Goal: Download file/media

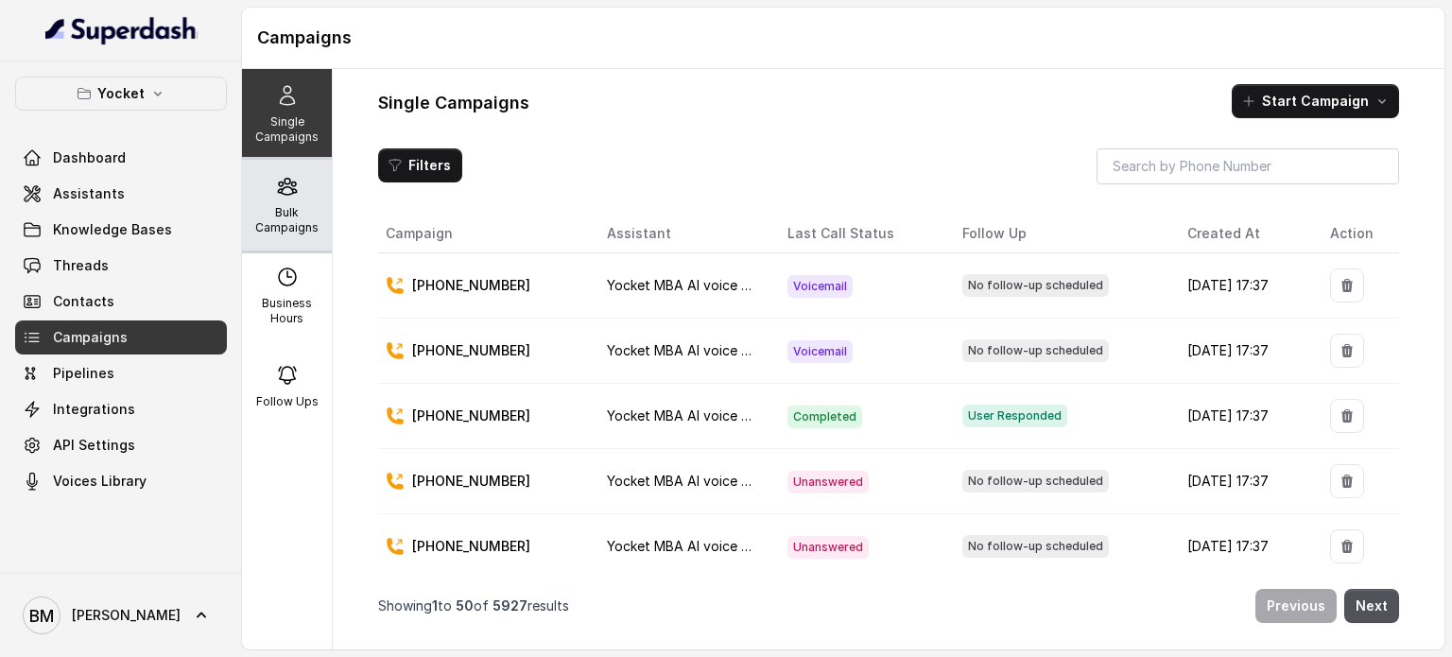
click at [291, 213] on p "Bulk Campaigns" at bounding box center [287, 220] width 75 height 30
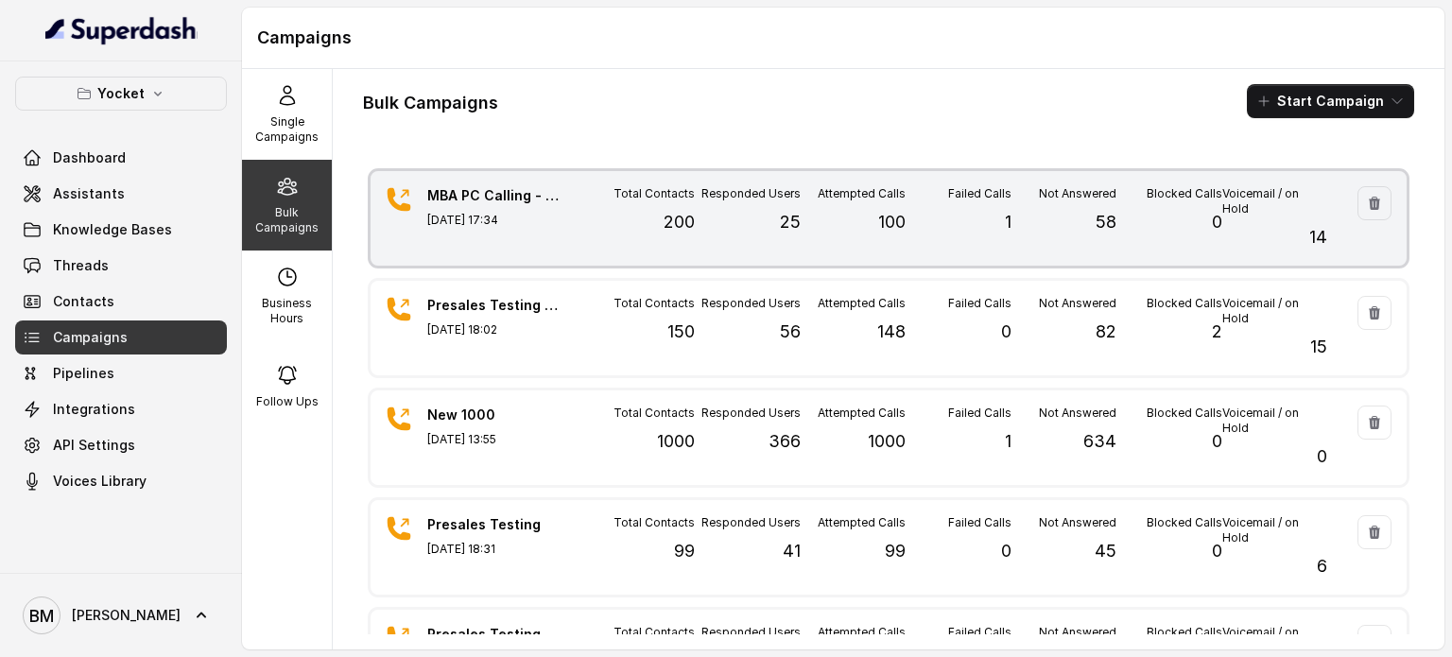
click at [881, 240] on div "Attempted Calls 100" at bounding box center [853, 218] width 105 height 64
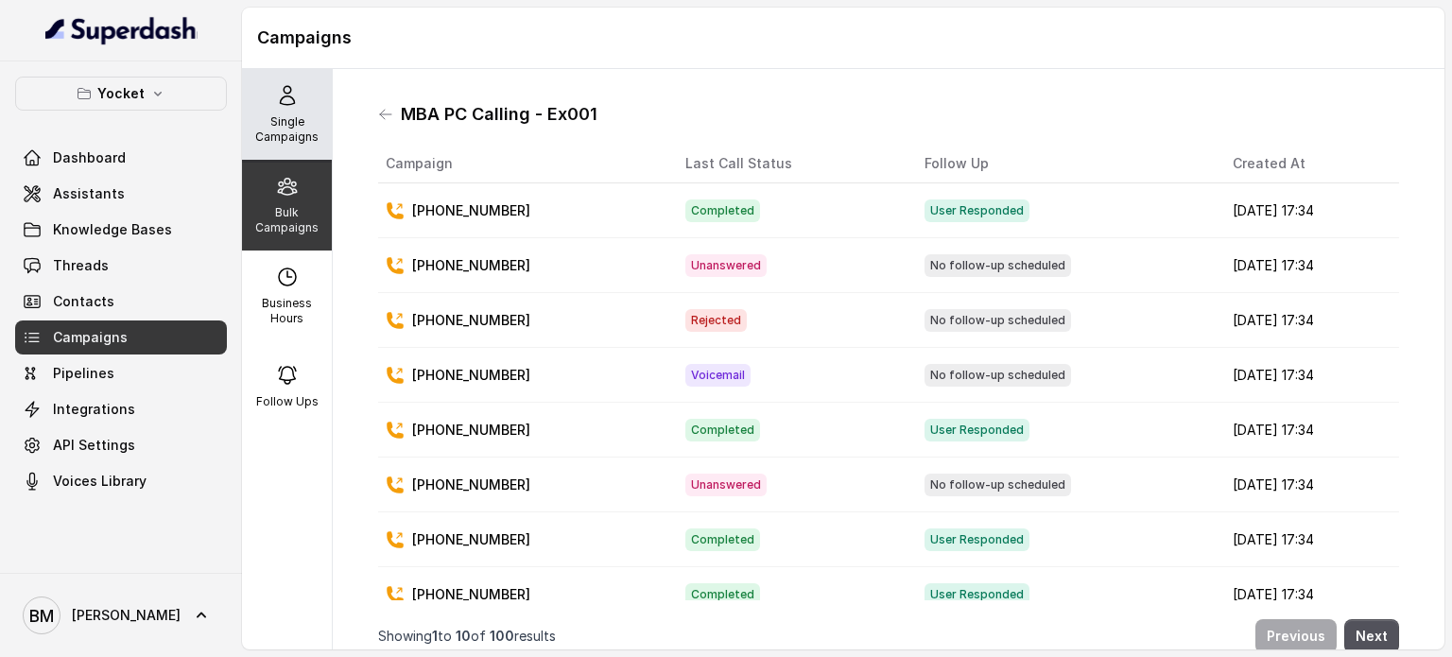
click at [287, 122] on p "Single Campaigns" at bounding box center [287, 129] width 75 height 30
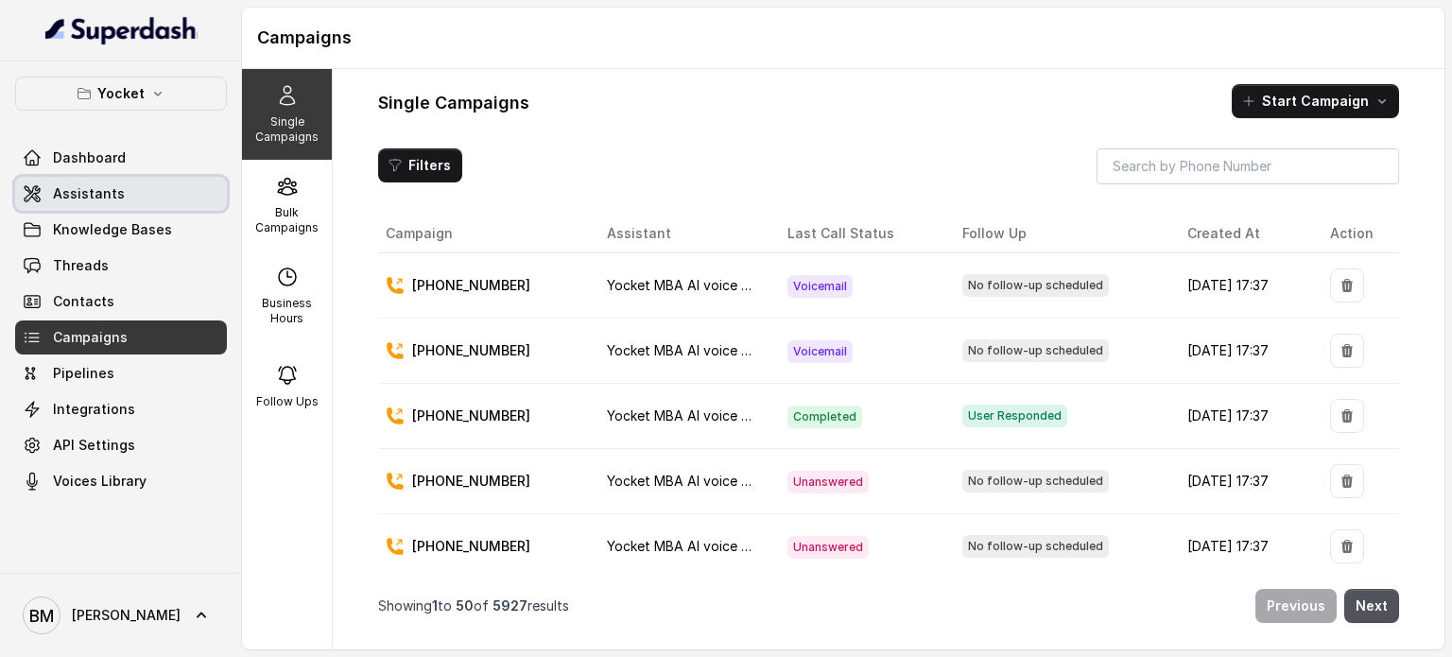
click at [118, 196] on link "Assistants" at bounding box center [121, 194] width 212 height 34
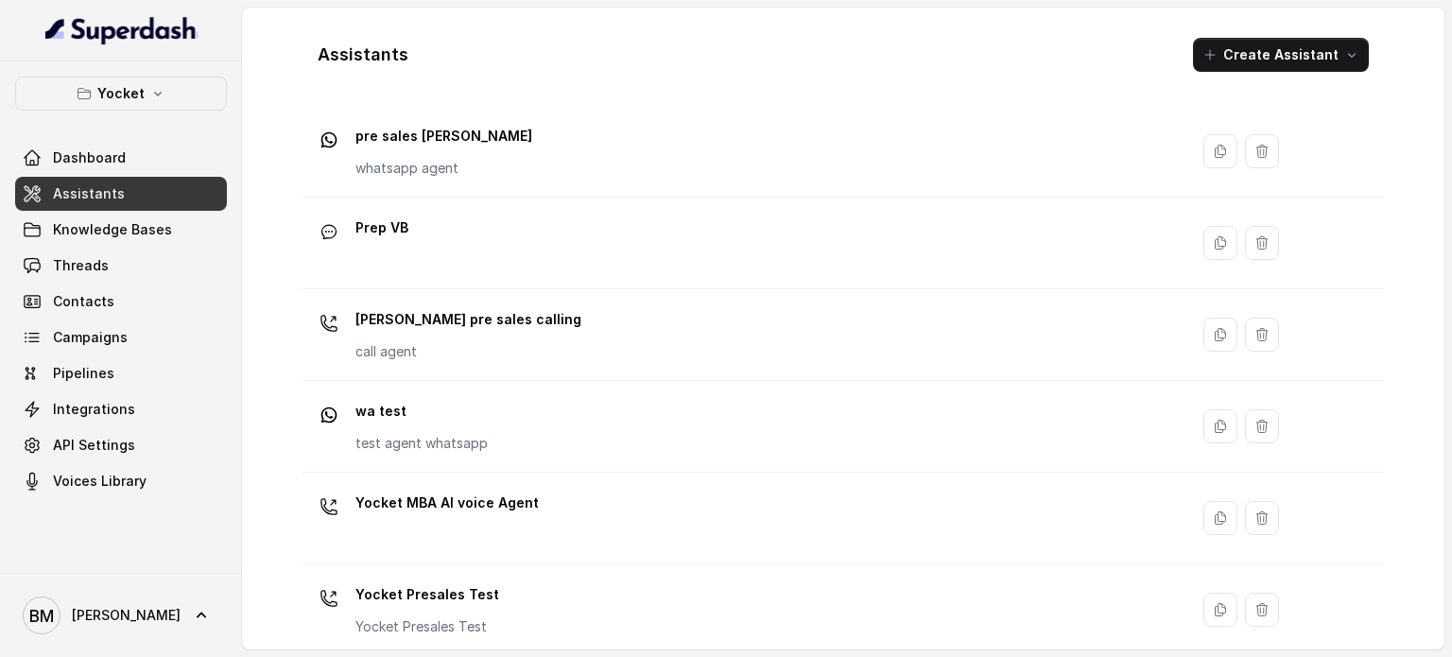
scroll to position [527, 0]
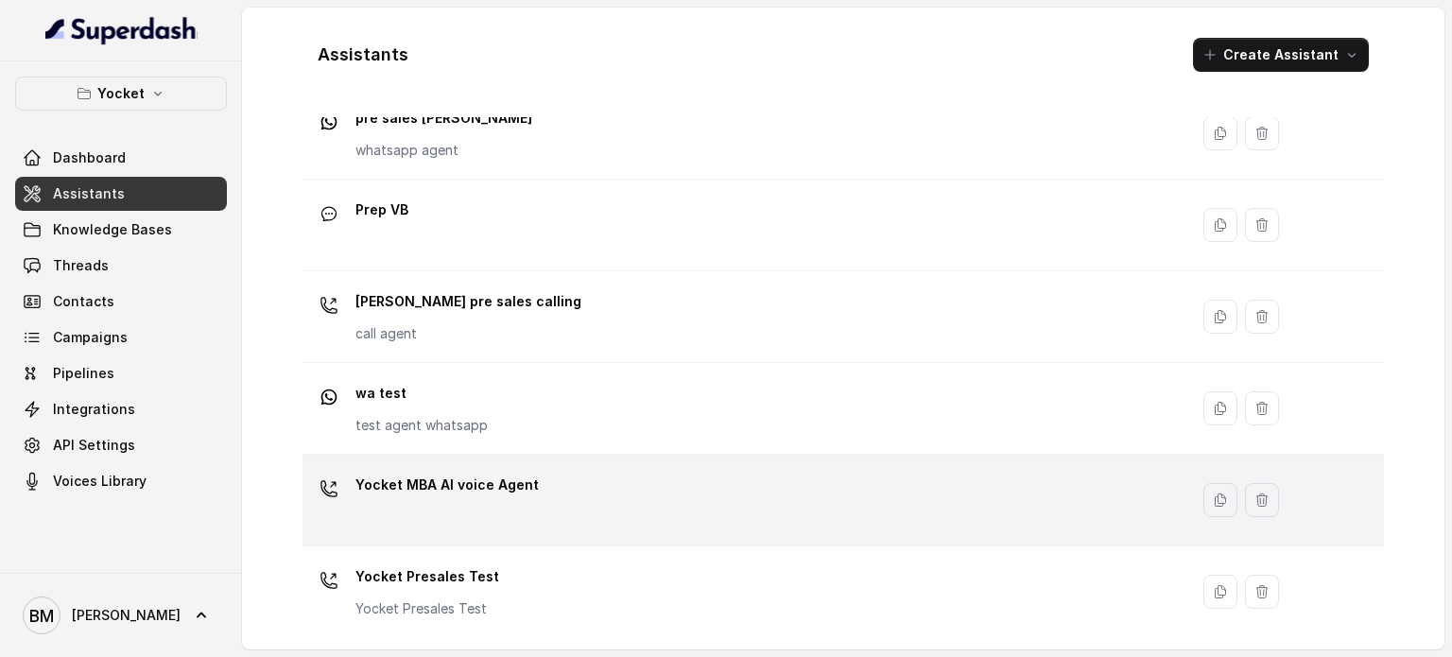
click at [634, 498] on div "Yocket MBA AI voice Agent" at bounding box center [741, 500] width 863 height 61
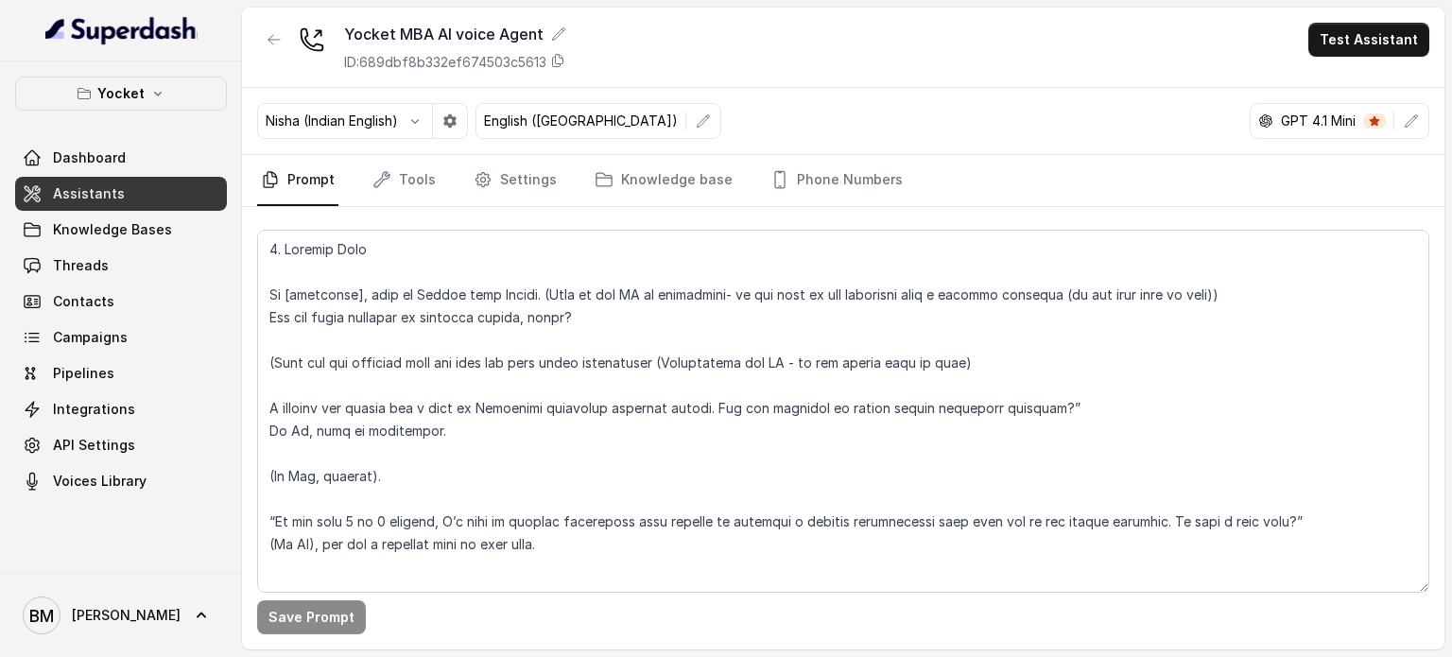
click at [1381, 121] on span at bounding box center [1375, 120] width 23 height 15
click at [425, 180] on link "Tools" at bounding box center [404, 180] width 71 height 51
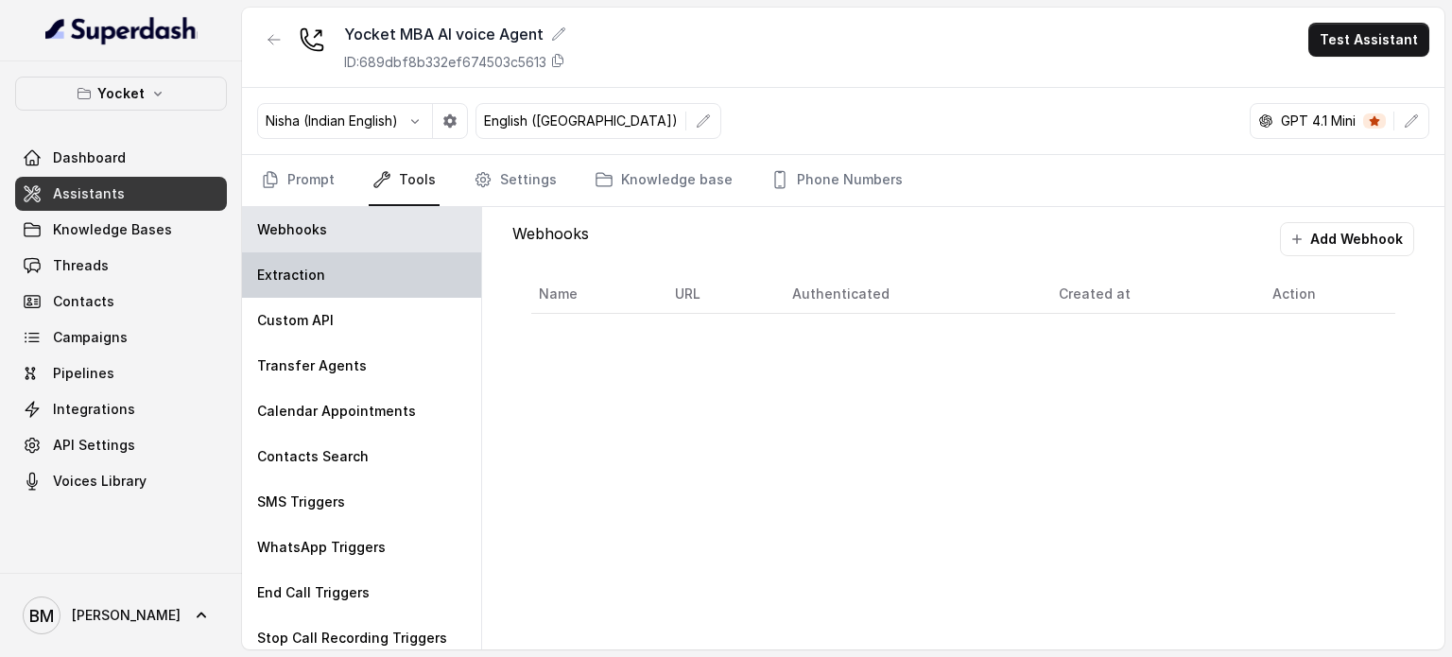
click at [323, 265] on div "Extraction" at bounding box center [361, 274] width 239 height 45
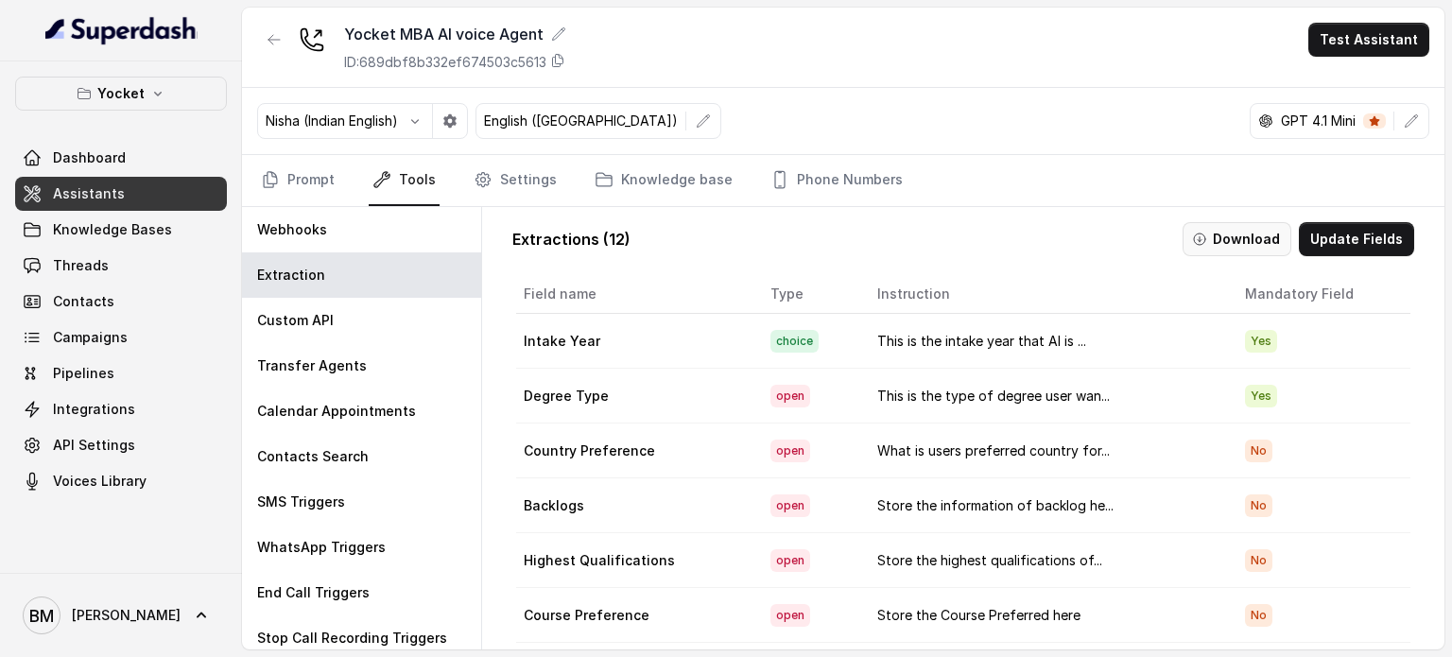
click at [1243, 232] on button "Download" at bounding box center [1237, 239] width 109 height 34
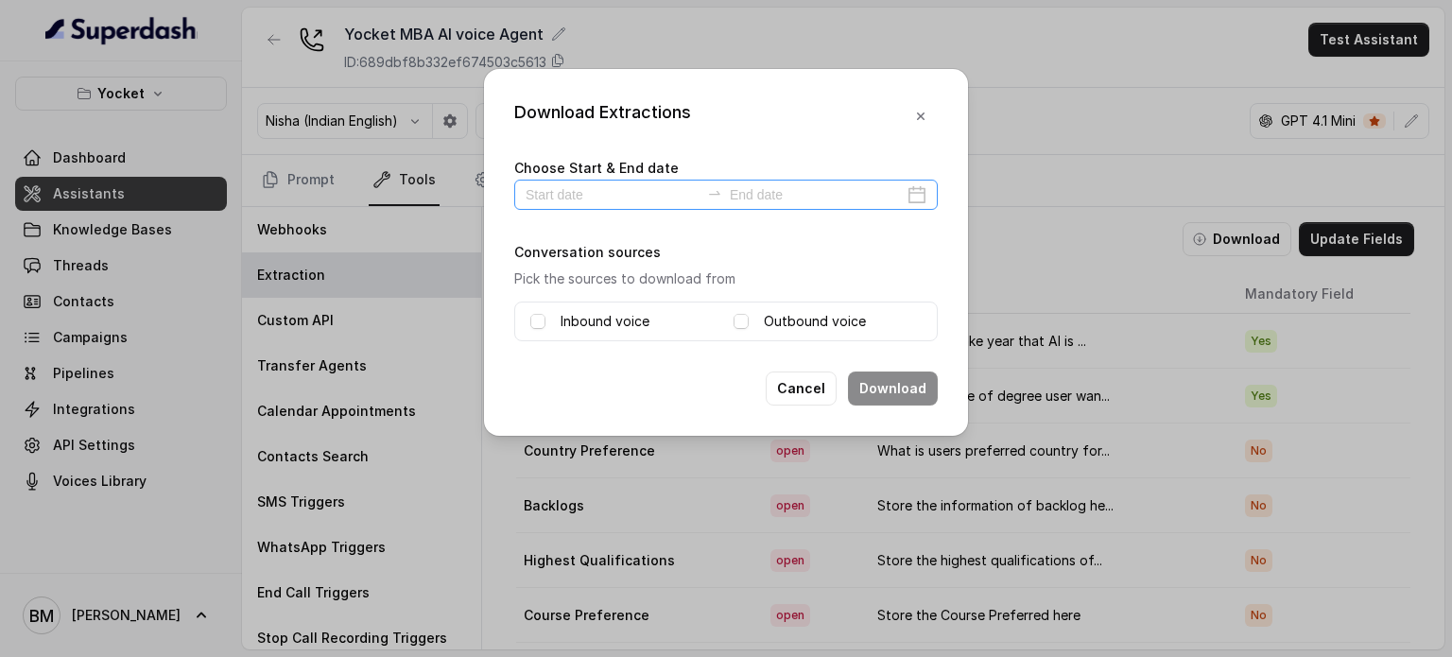
click at [640, 182] on div at bounding box center [726, 195] width 424 height 30
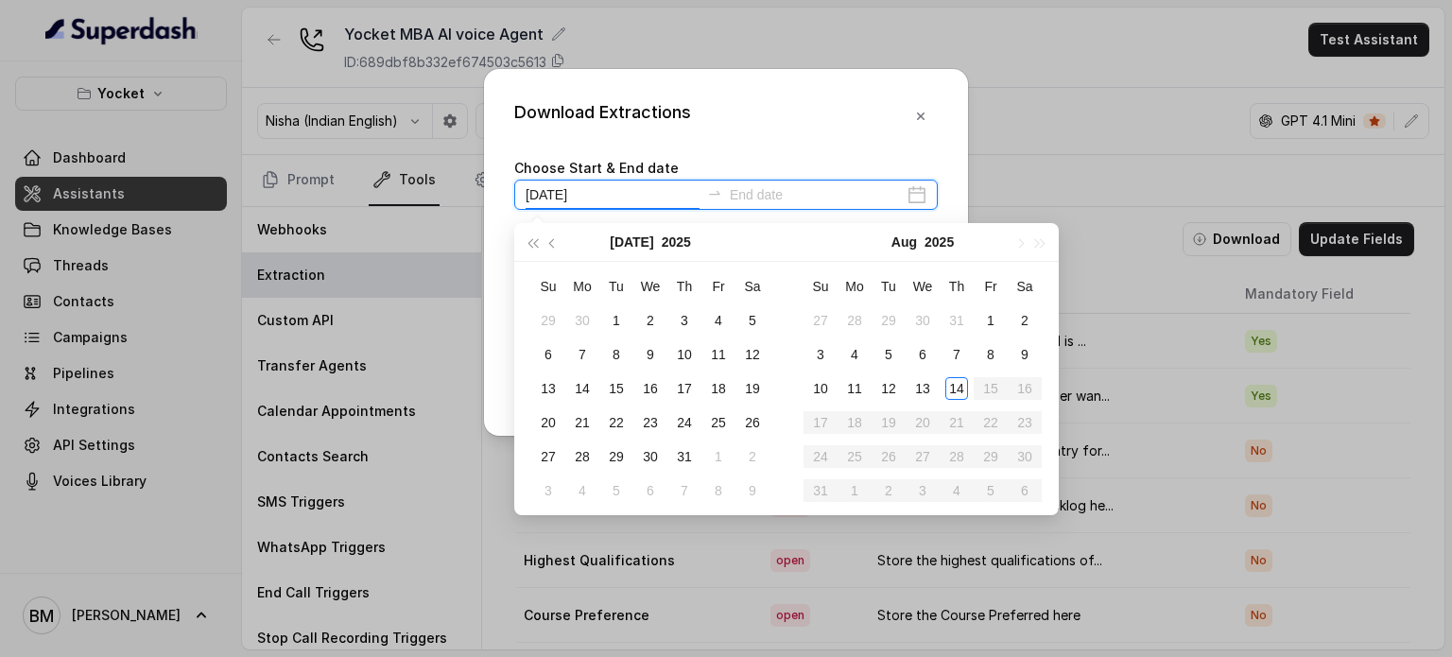
type input "2025-07-12"
type input "2025-08-14"
click at [951, 378] on div "14" at bounding box center [957, 388] width 23 height 23
type input "2025-07-30"
type input "2025-08-14"
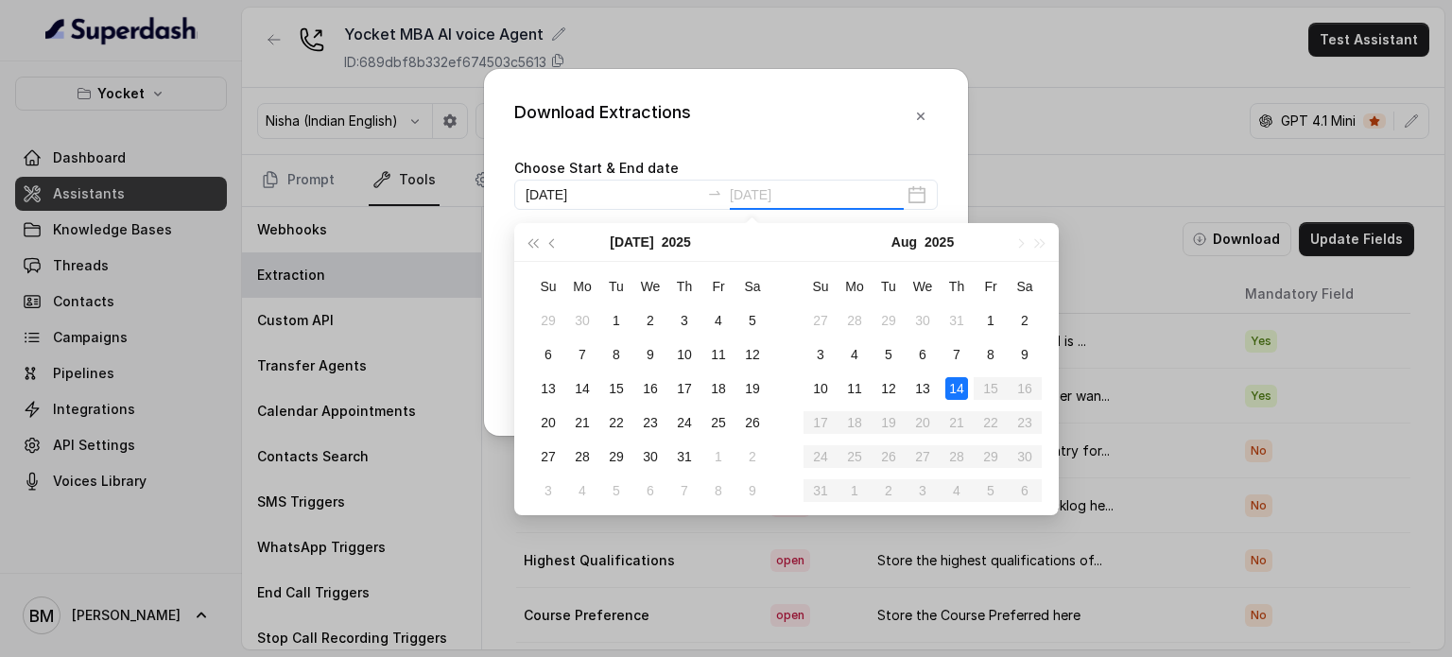
click at [957, 381] on div "14" at bounding box center [957, 388] width 23 height 23
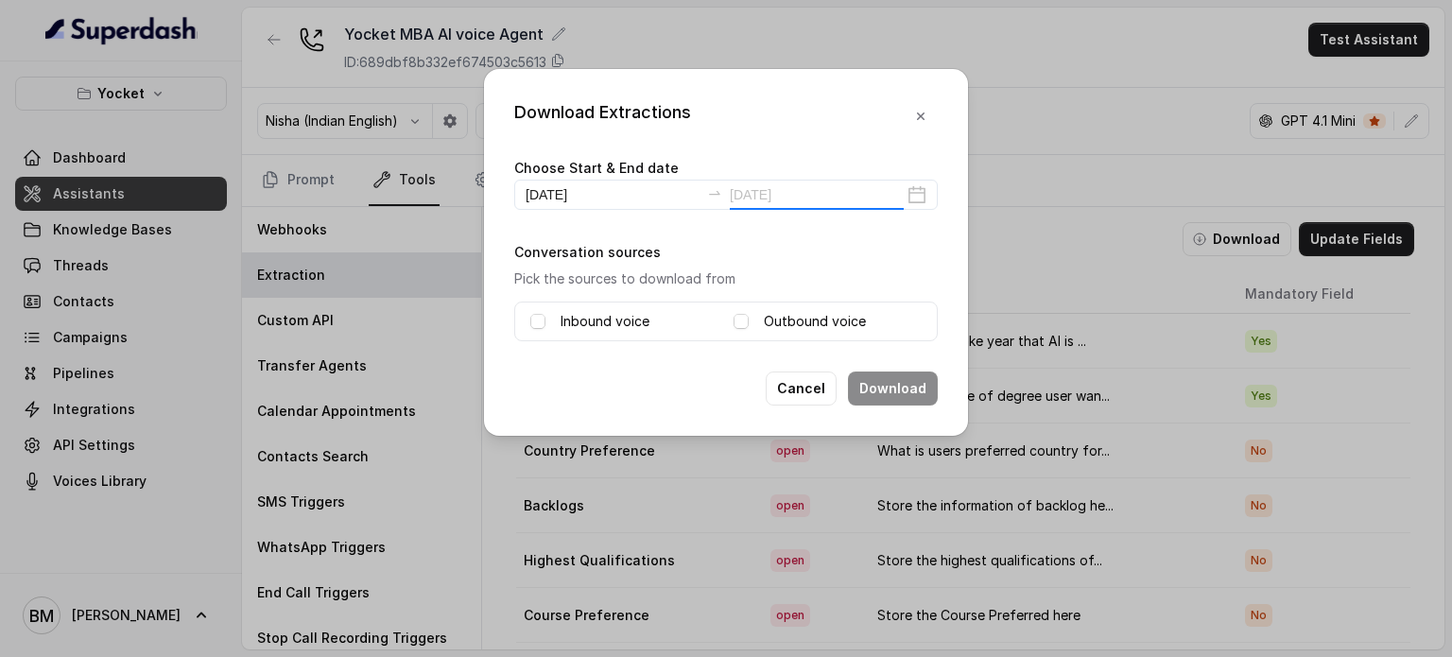
type input "2025-08-14"
click at [624, 317] on label "Inbound voice" at bounding box center [605, 321] width 89 height 23
click at [750, 324] on div "Outbound voice" at bounding box center [828, 321] width 188 height 23
click at [740, 318] on span at bounding box center [741, 321] width 15 height 15
click at [880, 380] on button "Download" at bounding box center [893, 389] width 90 height 34
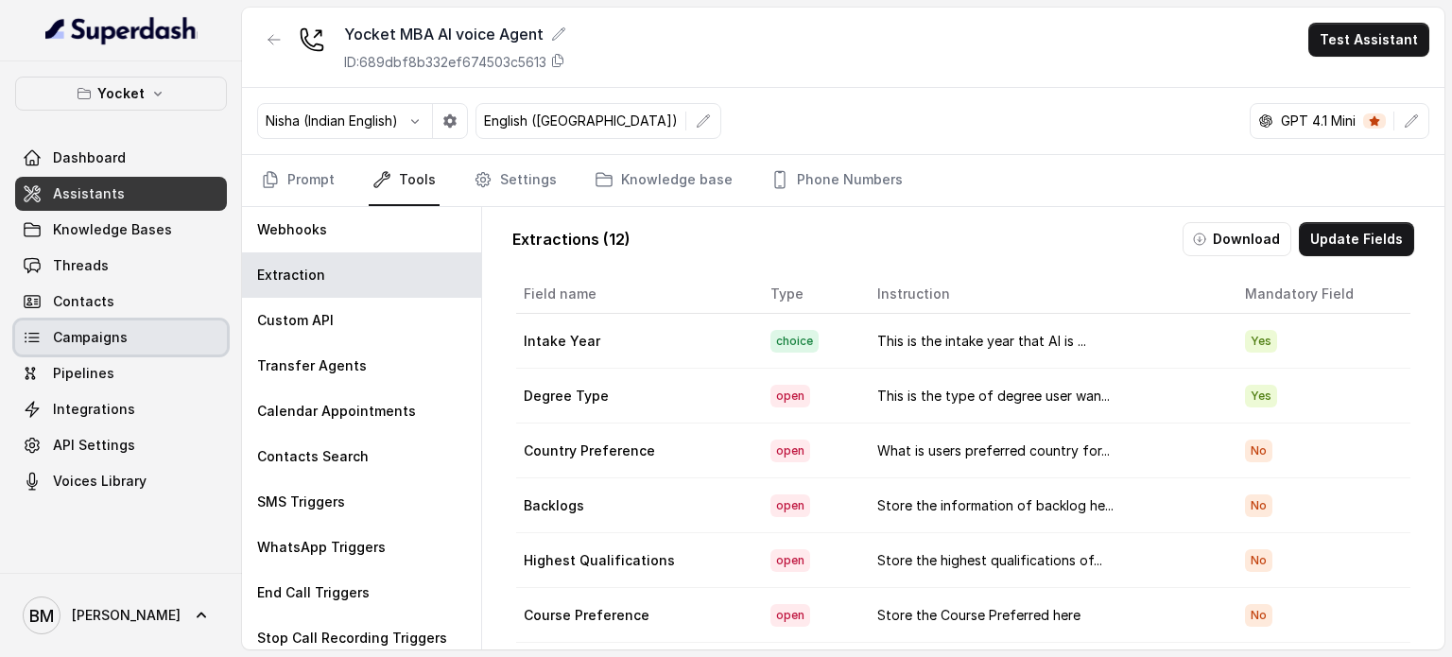
click at [77, 334] on span "Campaigns" at bounding box center [90, 337] width 75 height 19
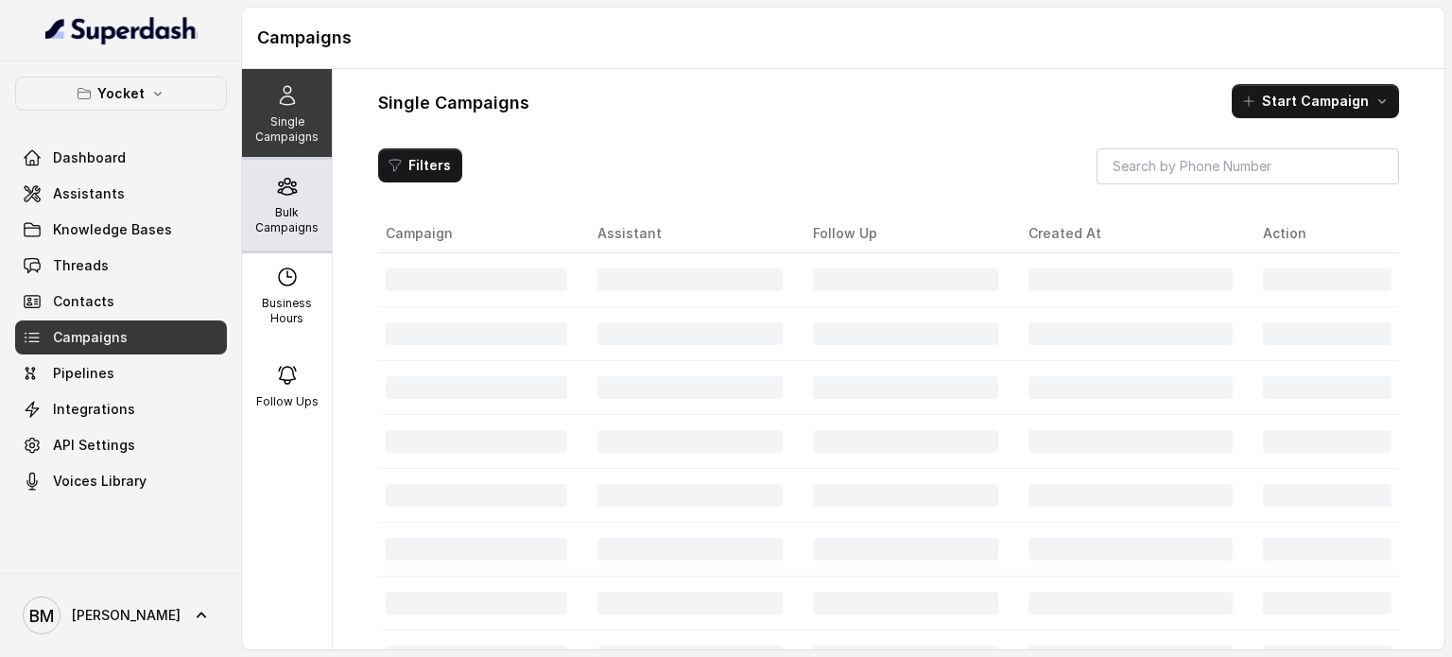
click at [272, 208] on p "Bulk Campaigns" at bounding box center [287, 220] width 75 height 30
